Goal: Task Accomplishment & Management: Use online tool/utility

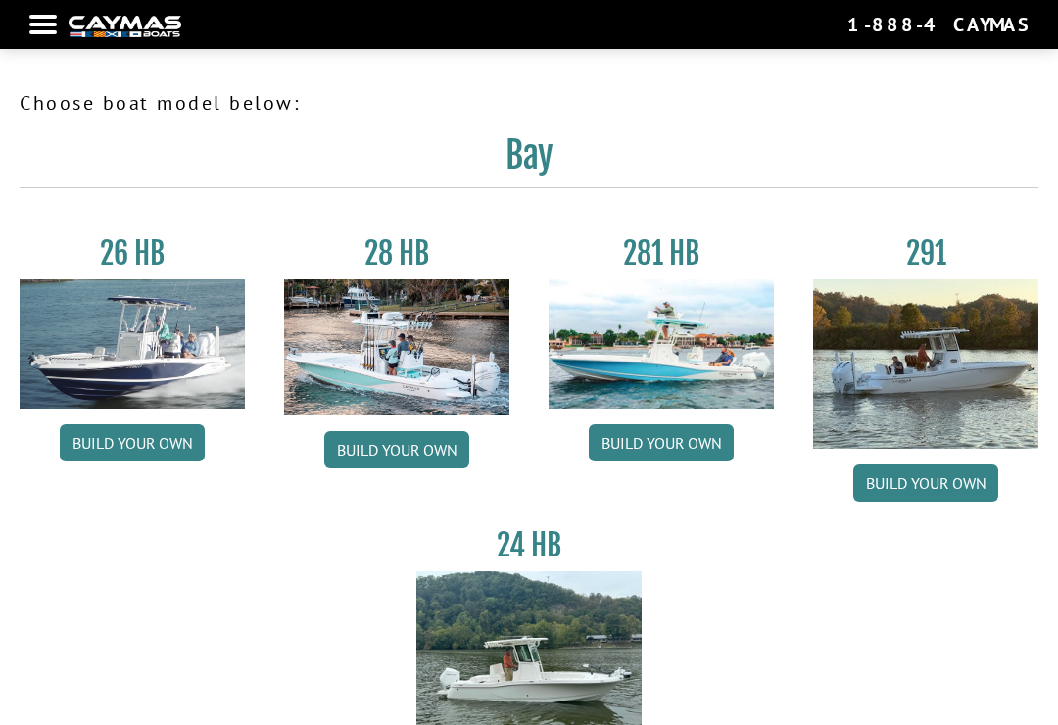
click at [181, 444] on link "Build your own" at bounding box center [132, 442] width 145 height 37
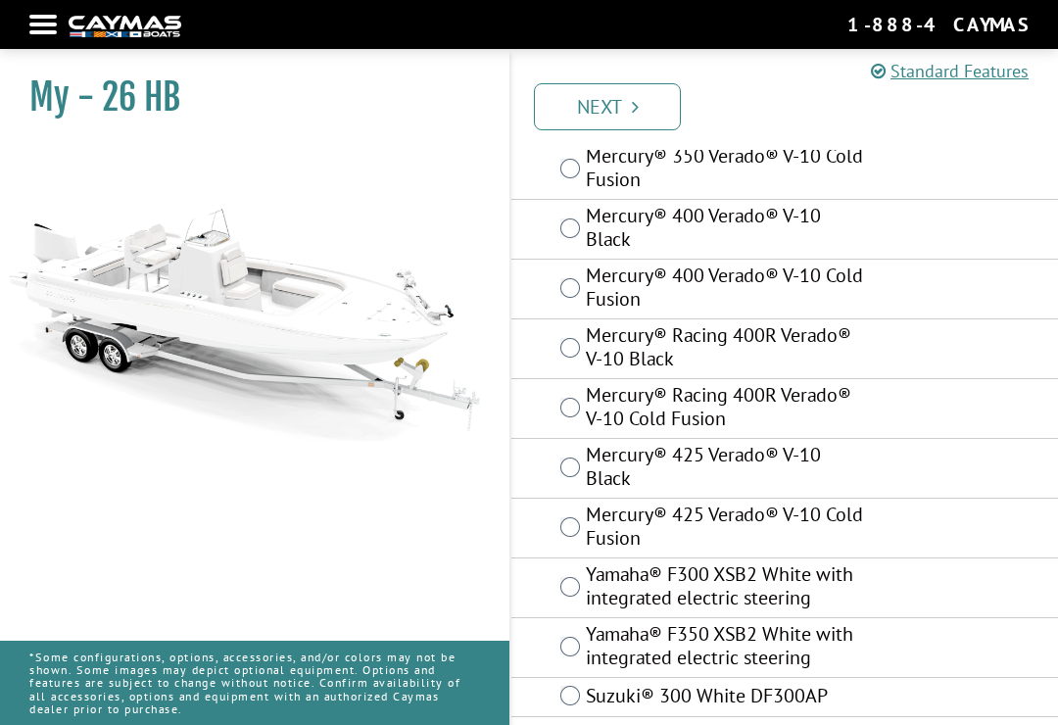
scroll to position [279, 0]
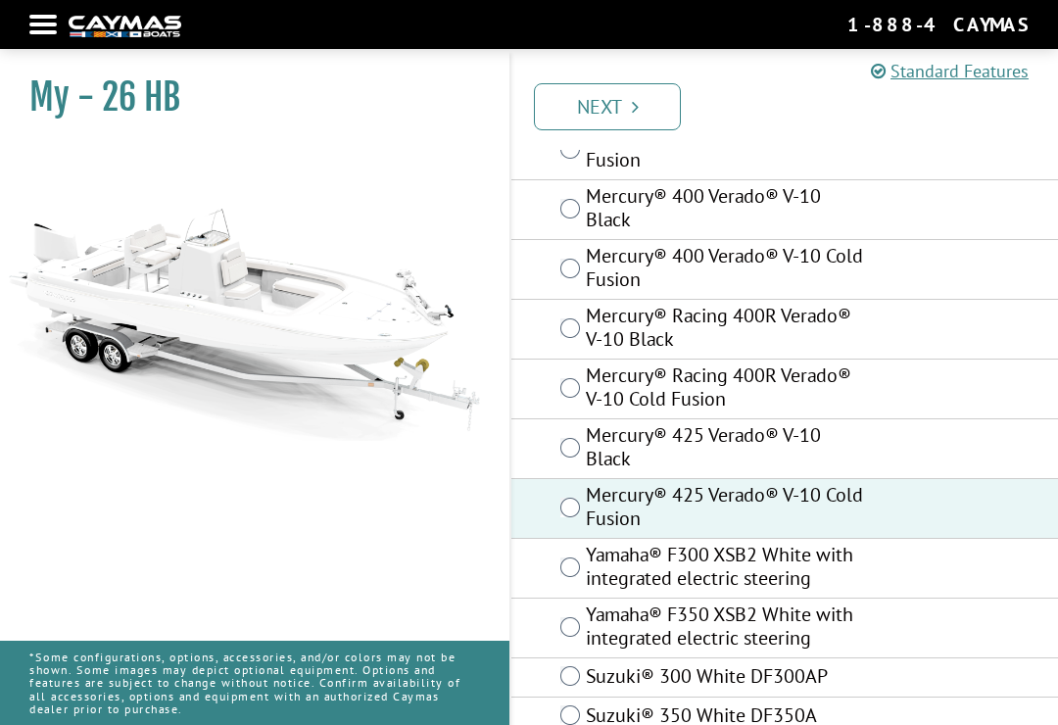
click at [649, 107] on link "Next" at bounding box center [607, 106] width 147 height 47
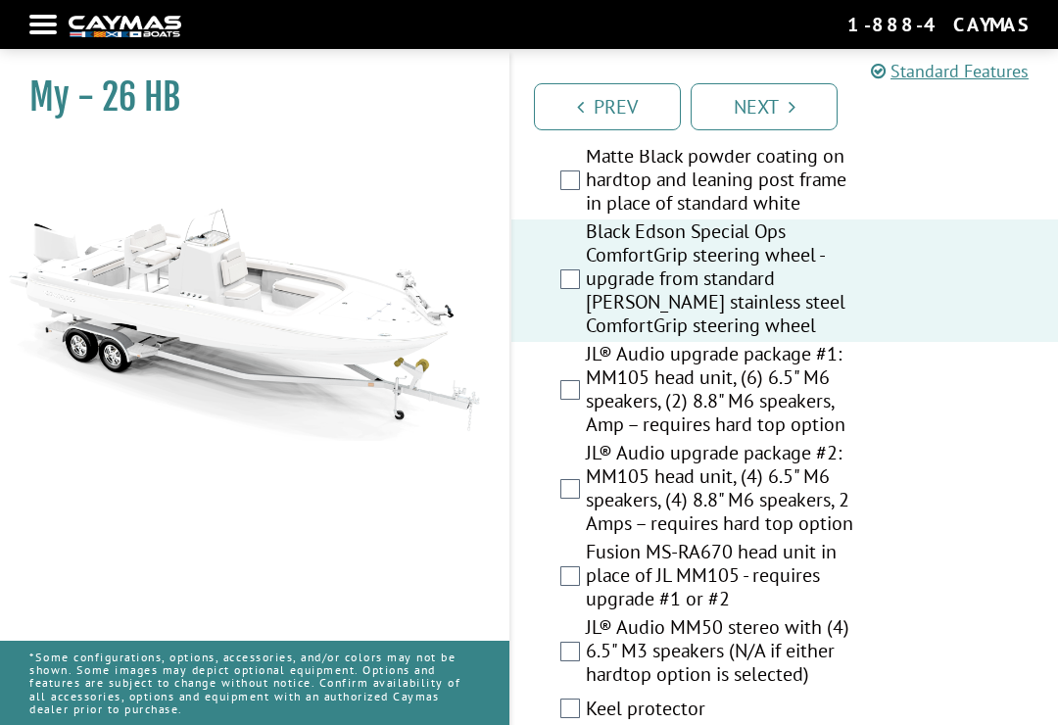
scroll to position [3083, 0]
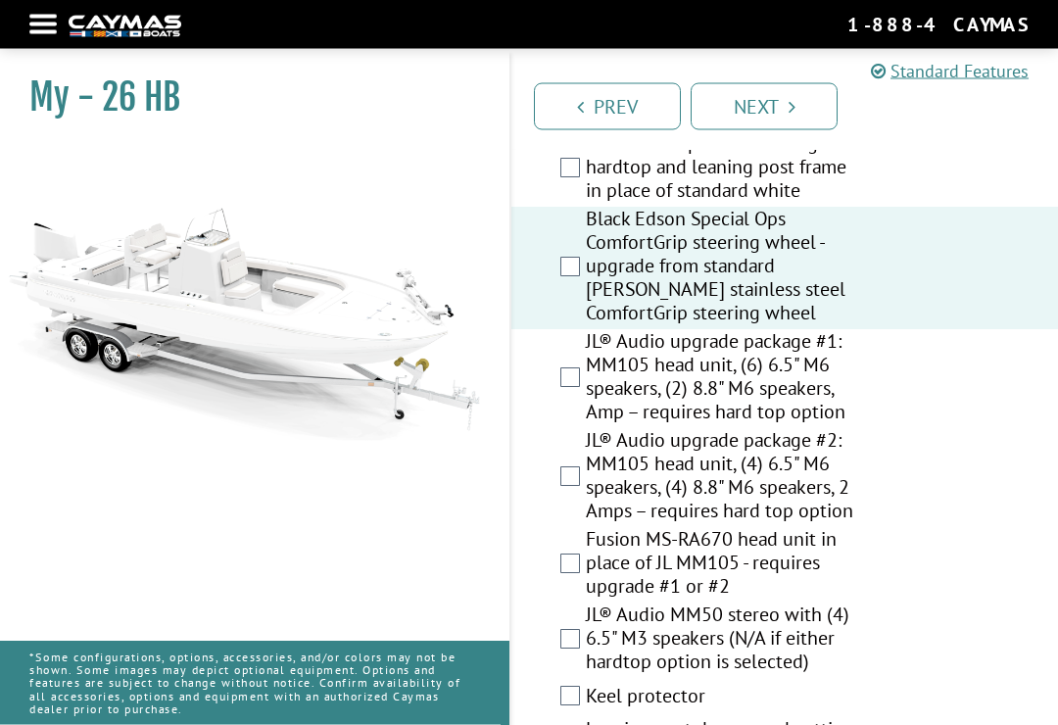
click at [587, 528] on label "JL® Audio upgrade package #2: MM105 head unit, (4) 6.5" M6 speakers, (4) 8.8" M…" at bounding box center [726, 478] width 281 height 99
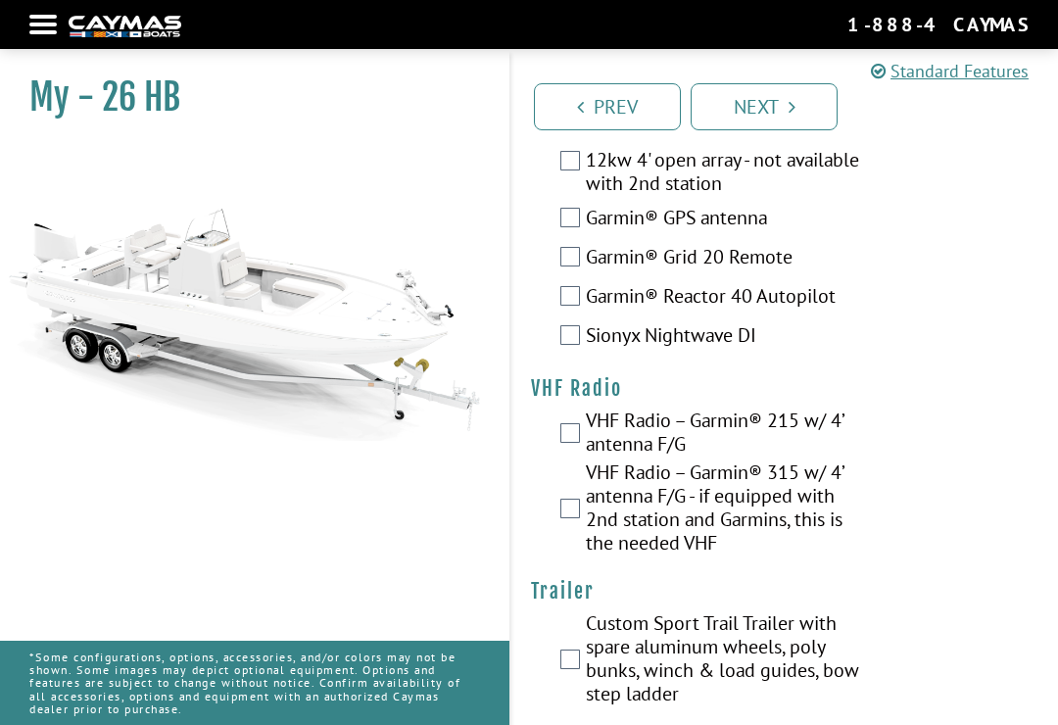
scroll to position [7300, 0]
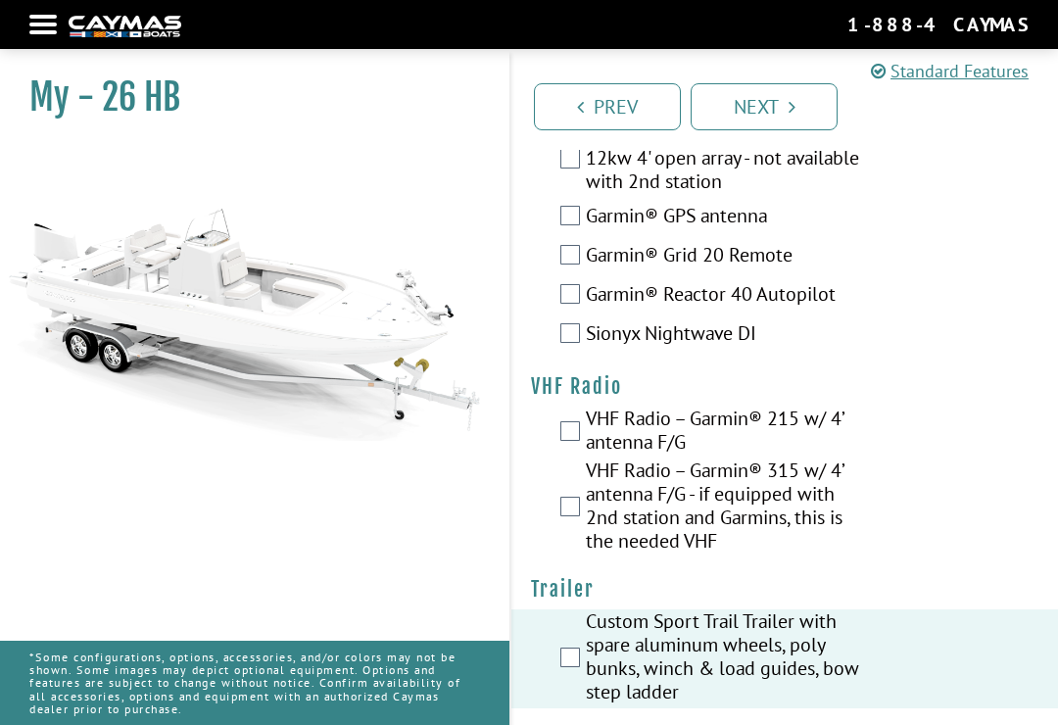
click at [786, 107] on link "Next" at bounding box center [764, 106] width 147 height 47
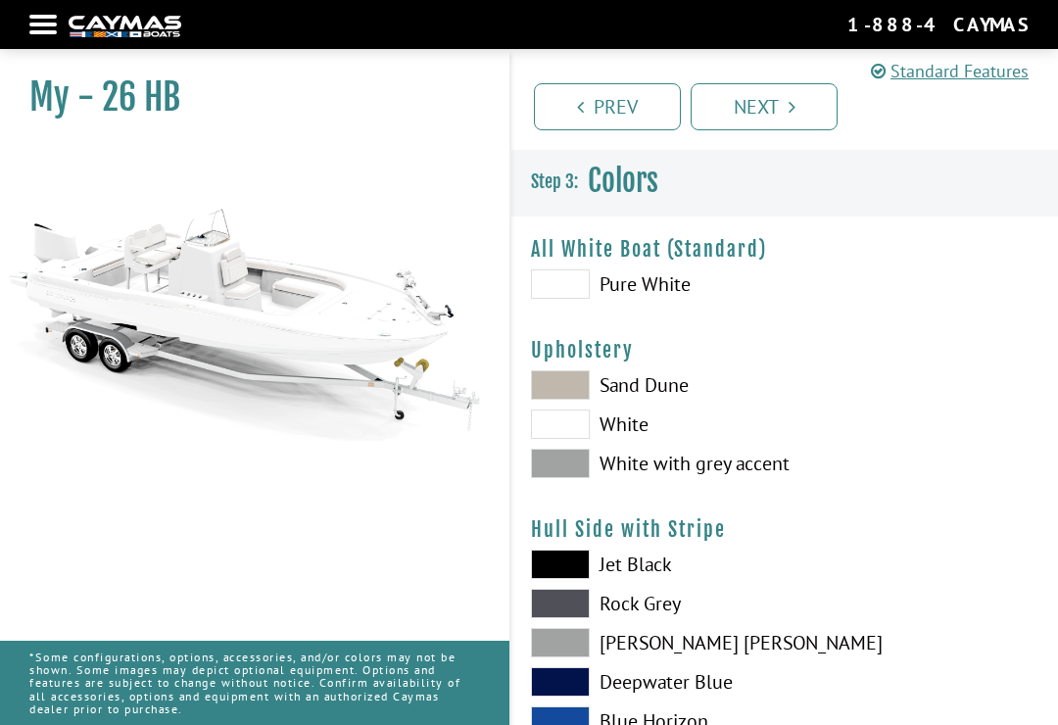
scroll to position [0, 0]
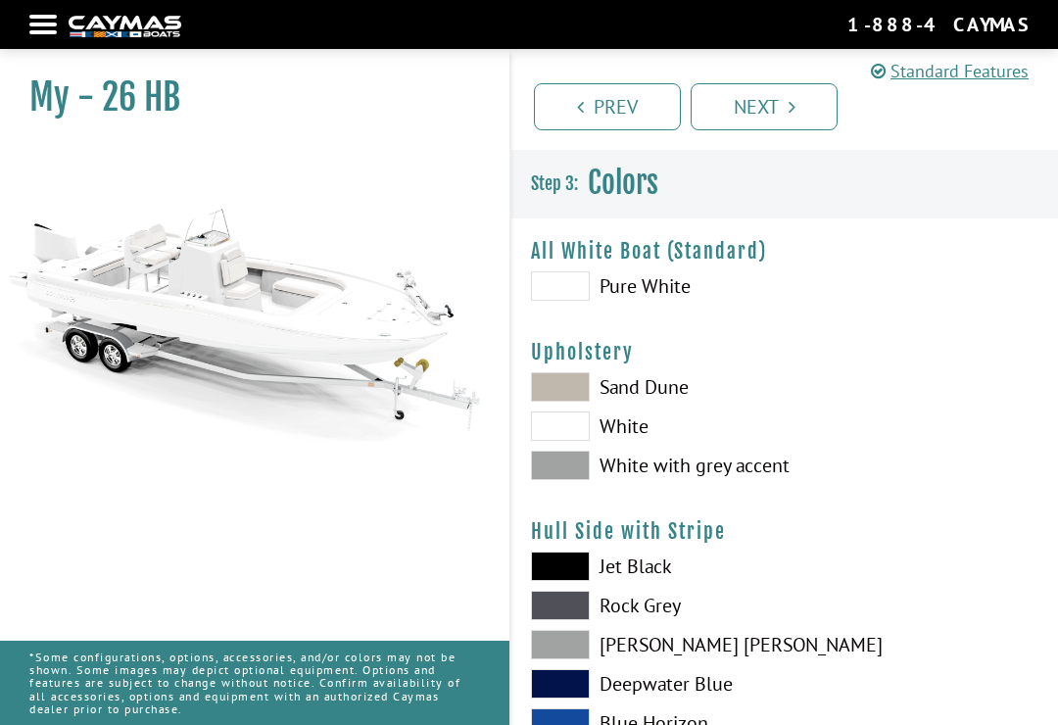
click at [664, 393] on label "Sand Dune" at bounding box center [648, 386] width 234 height 29
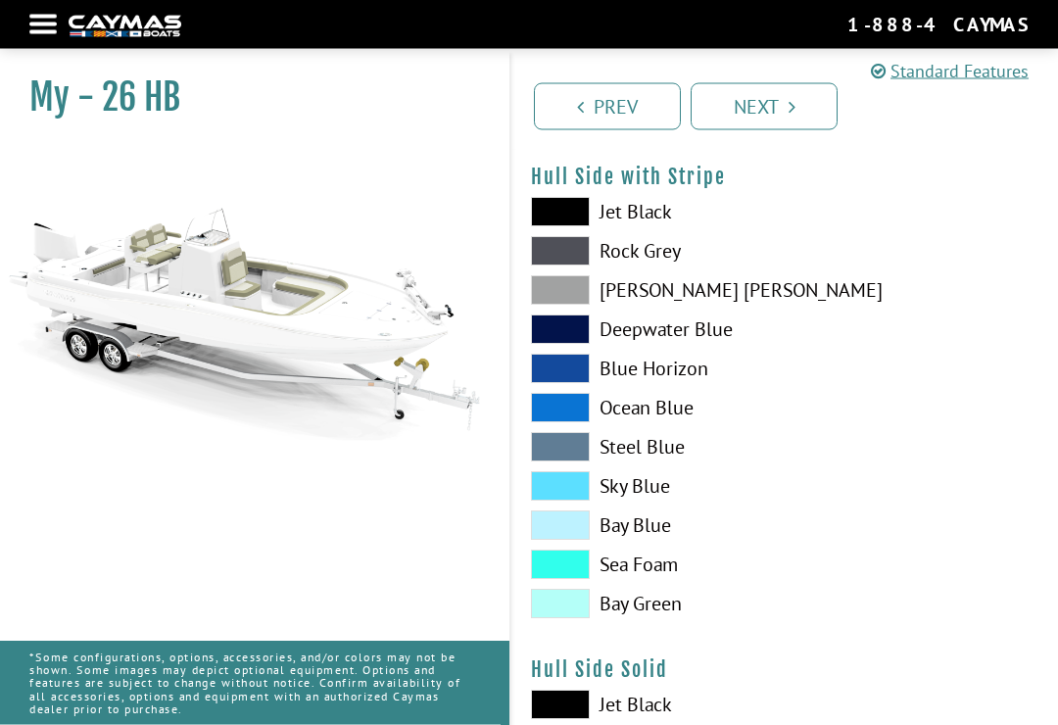
scroll to position [356, 0]
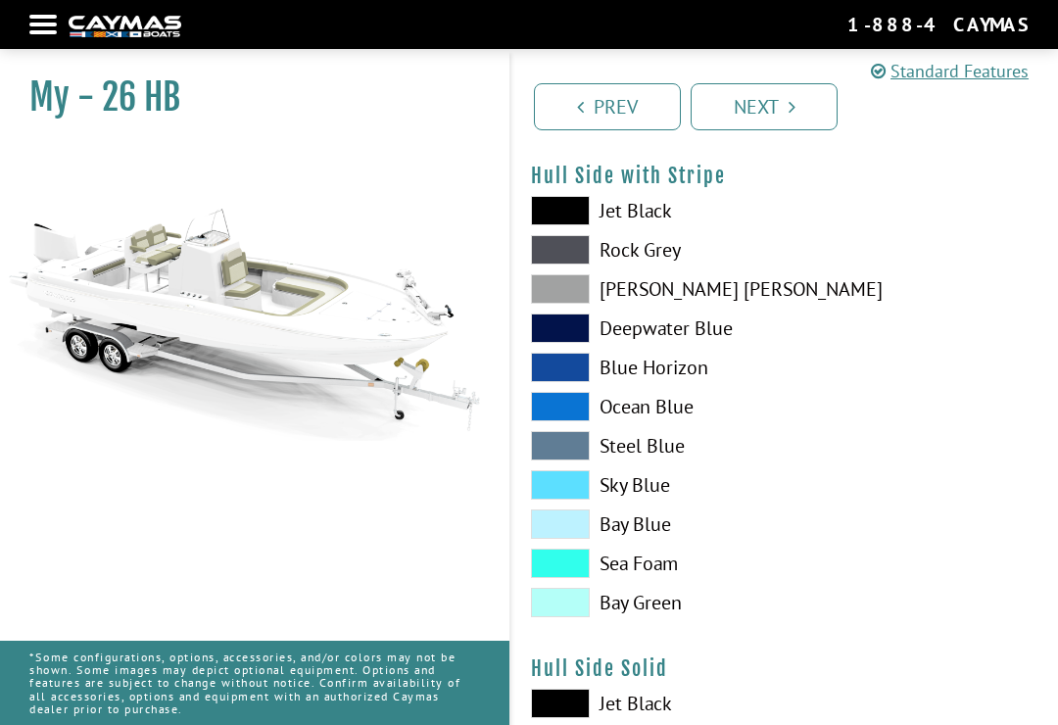
click at [665, 411] on label "Ocean Blue" at bounding box center [648, 406] width 234 height 29
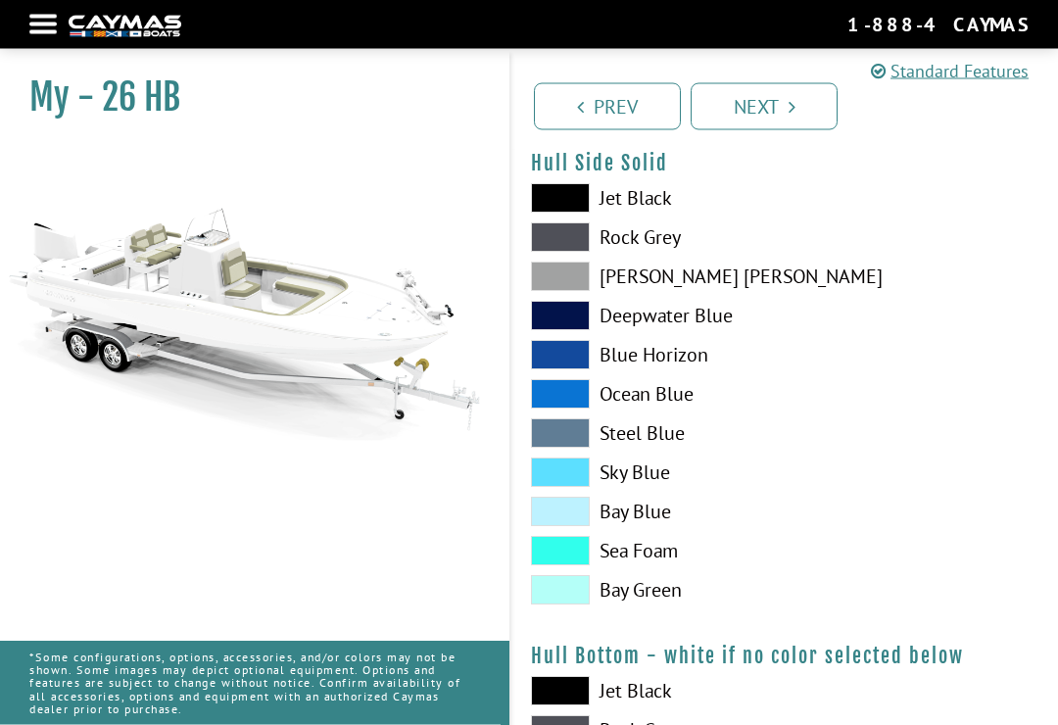
scroll to position [866, 0]
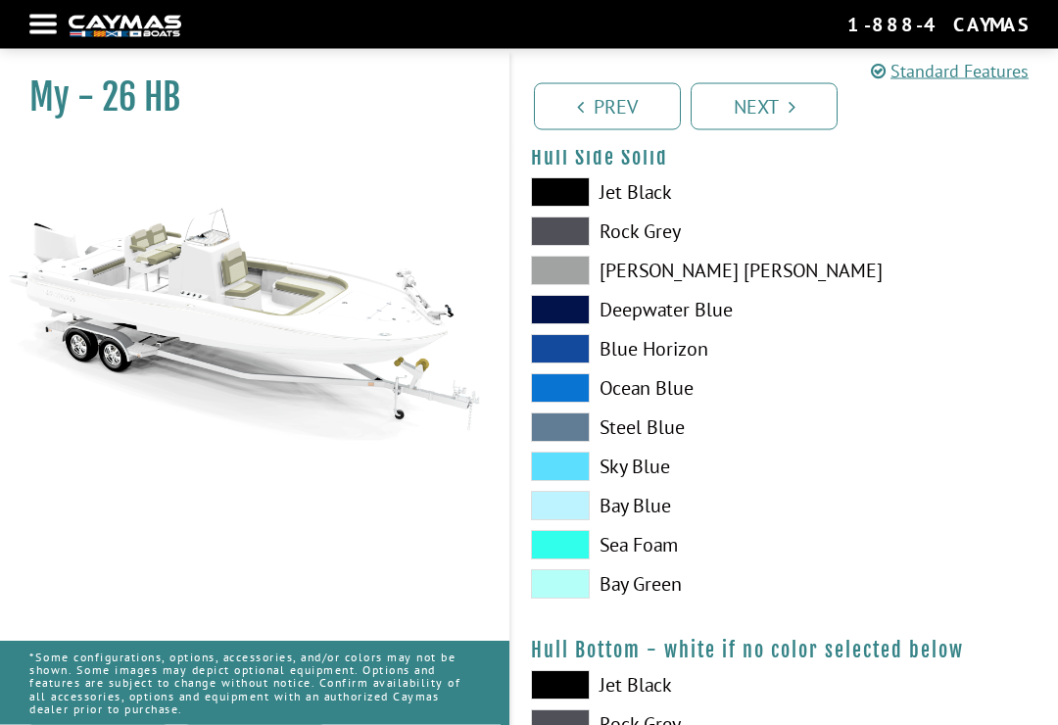
click at [652, 586] on label "Bay Green" at bounding box center [648, 584] width 234 height 29
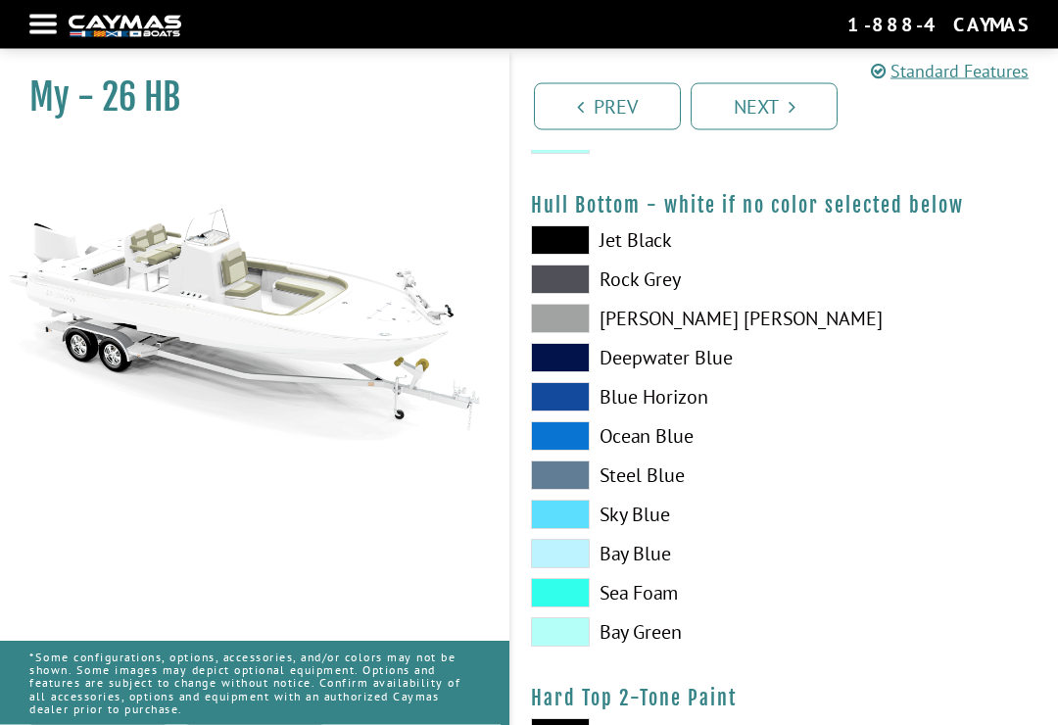
scroll to position [1312, 0]
click at [578, 635] on span at bounding box center [560, 631] width 59 height 29
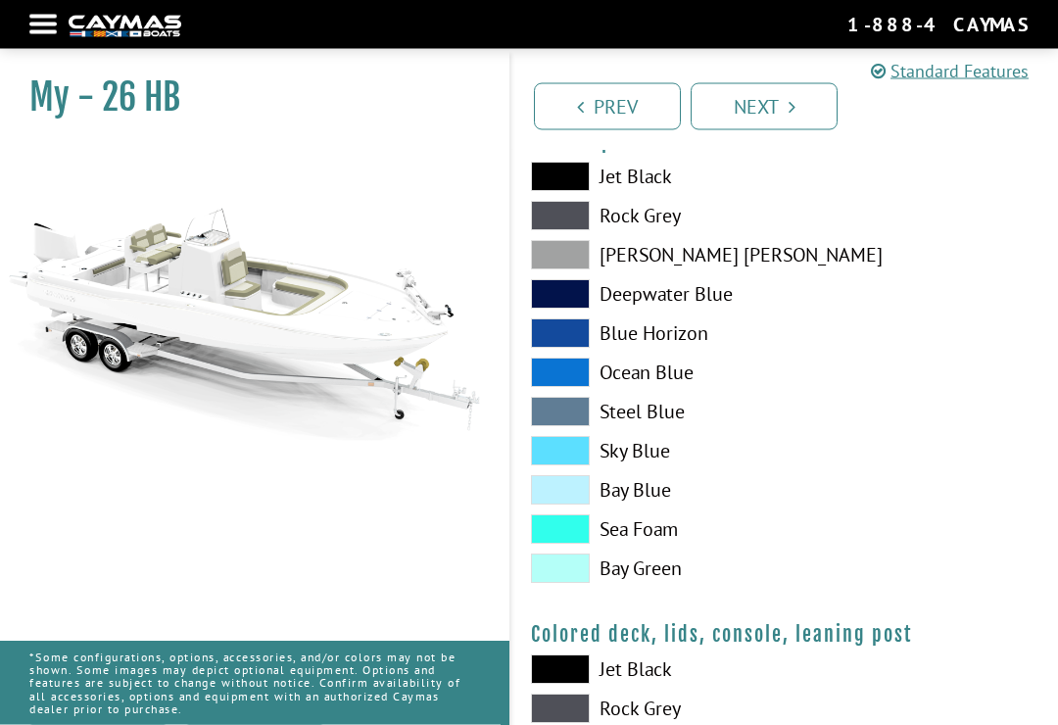
scroll to position [1871, 0]
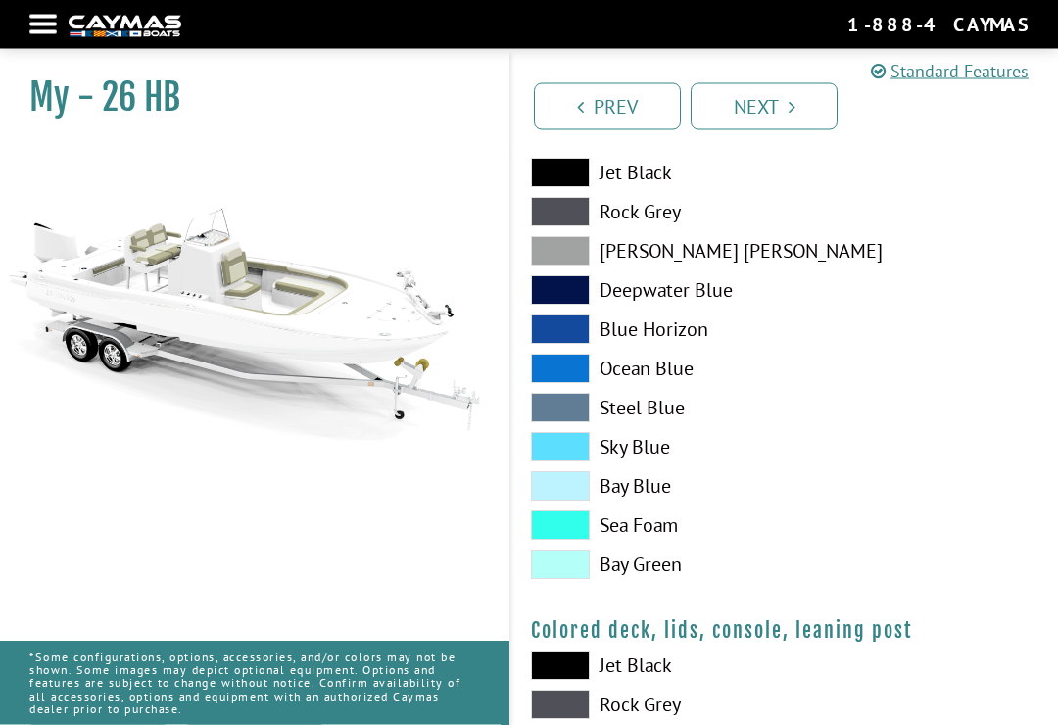
click at [586, 568] on span at bounding box center [560, 565] width 59 height 29
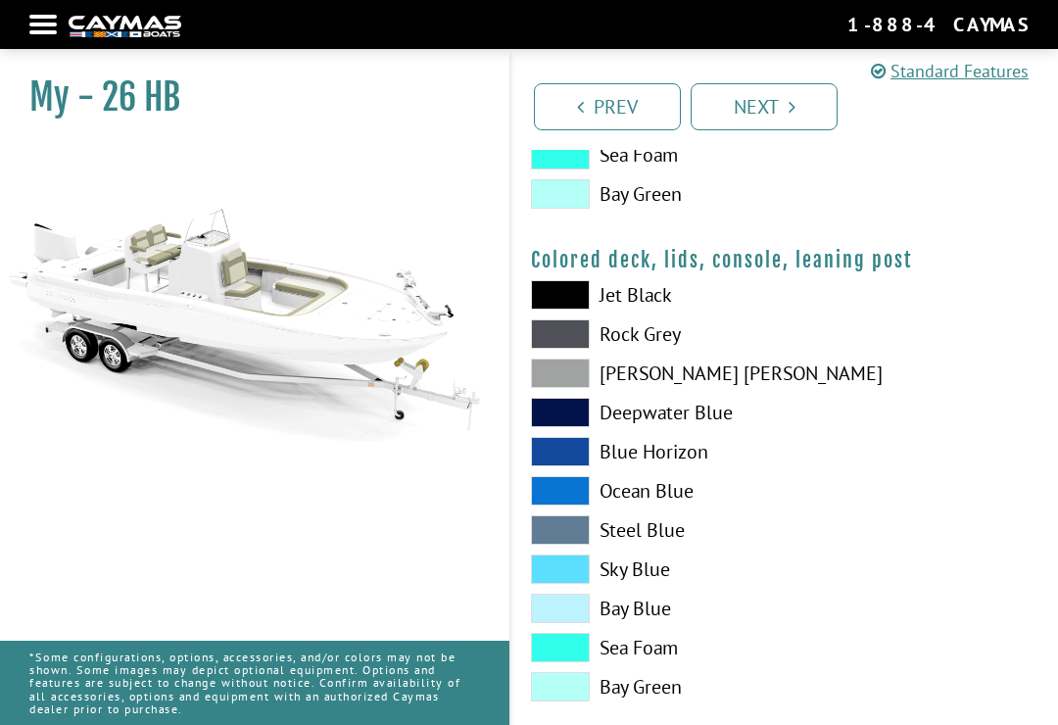
scroll to position [2242, 0]
click at [656, 311] on label "Jet Black" at bounding box center [648, 295] width 234 height 29
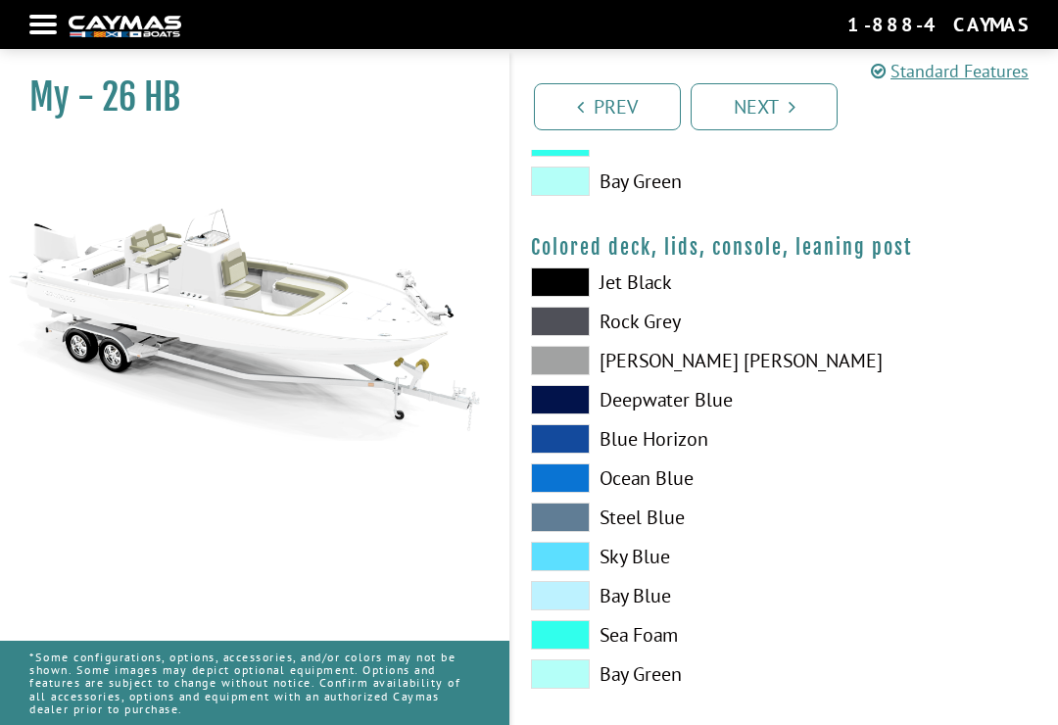
click at [580, 289] on span at bounding box center [560, 281] width 59 height 29
click at [799, 106] on link "Next" at bounding box center [764, 106] width 147 height 47
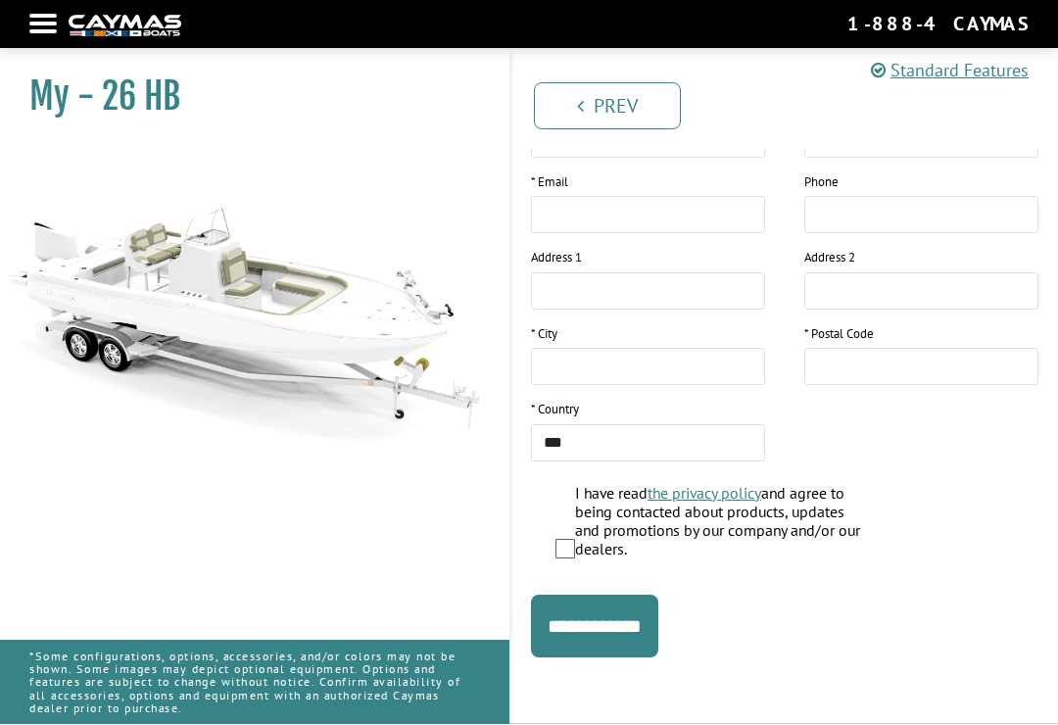
scroll to position [407, 0]
